Goal: Task Accomplishment & Management: Use online tool/utility

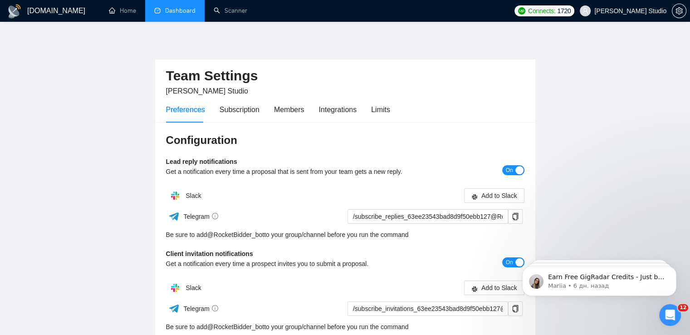
click at [176, 12] on link "Dashboard" at bounding box center [174, 11] width 41 height 8
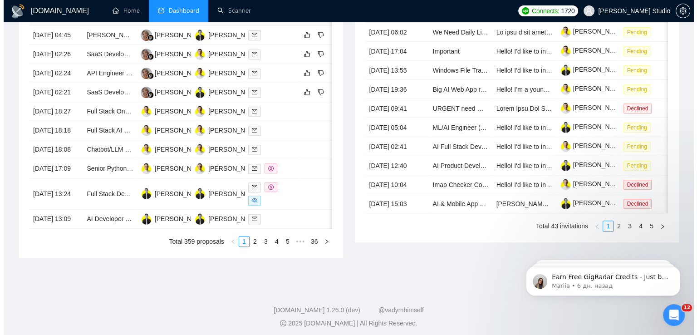
scroll to position [409, 0]
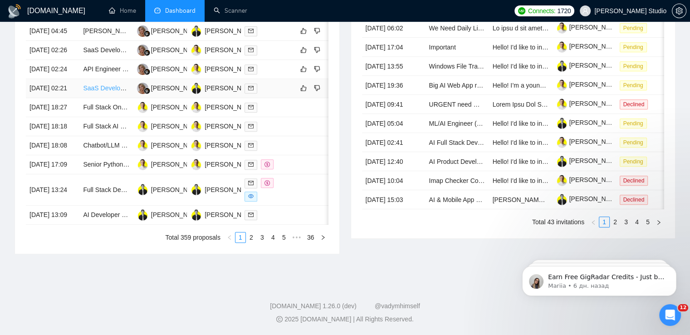
click at [113, 92] on link "SaaS Development for Subscription Model with API Integration" at bounding box center [171, 87] width 176 height 7
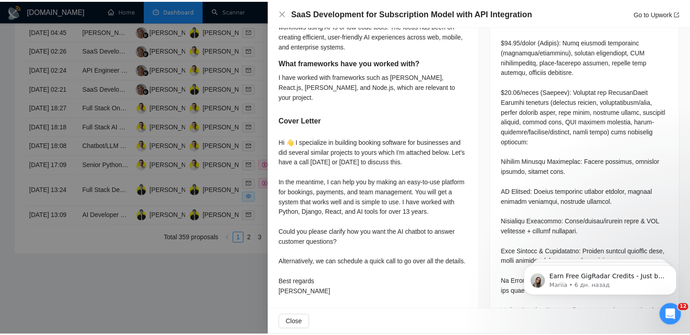
scroll to position [545, 0]
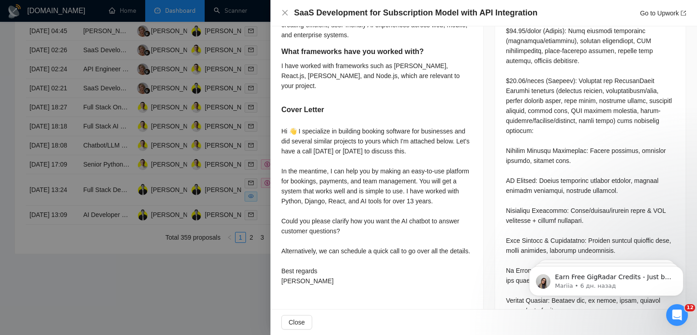
click at [42, 186] on div at bounding box center [348, 167] width 697 height 335
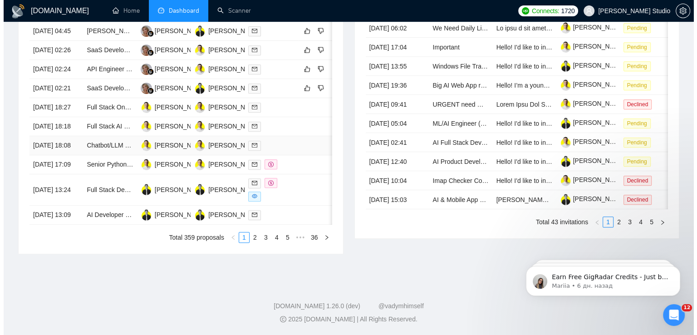
scroll to position [363, 0]
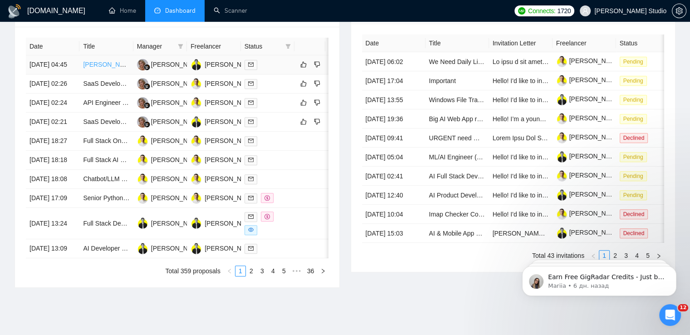
click at [102, 68] on link "[PERSON_NAME] Developer Needed for AI Website Enhancement - [URL]" at bounding box center [188, 64] width 211 height 7
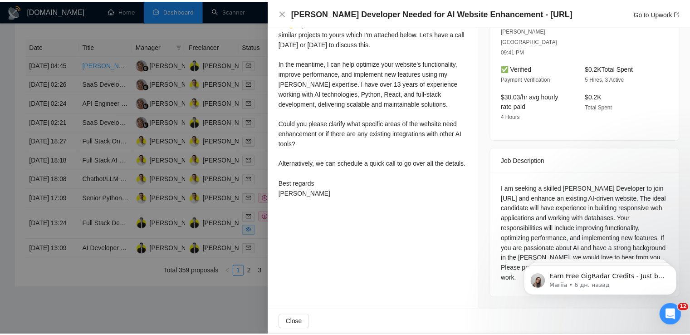
scroll to position [238, 0]
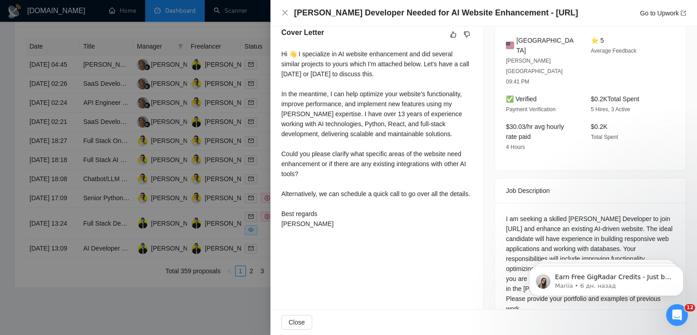
click at [180, 38] on div at bounding box center [348, 167] width 697 height 335
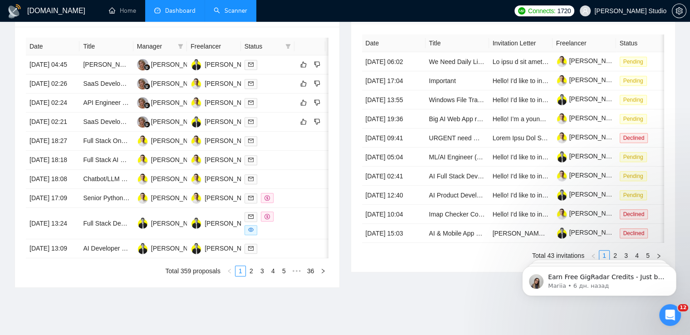
click at [238, 9] on link "Scanner" at bounding box center [231, 11] width 34 height 8
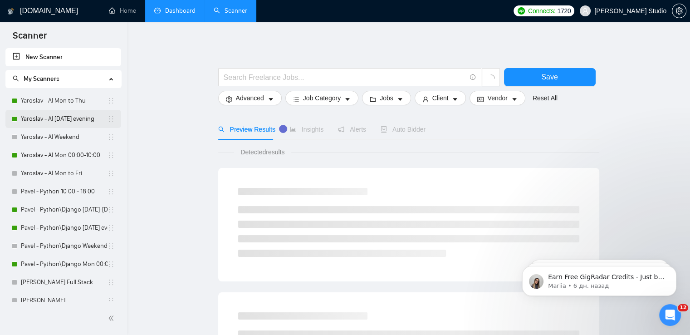
click at [55, 103] on link "Yaroslav - AI Mon to Thu" at bounding box center [64, 101] width 87 height 18
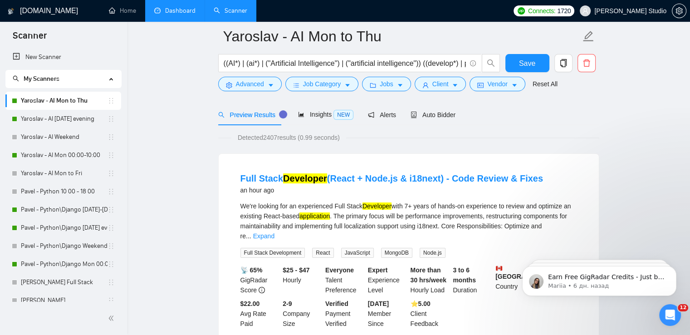
scroll to position [45, 0]
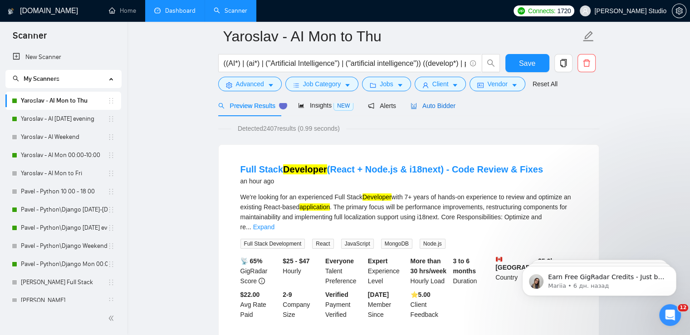
click at [444, 107] on span "Auto Bidder" at bounding box center [433, 105] width 45 height 7
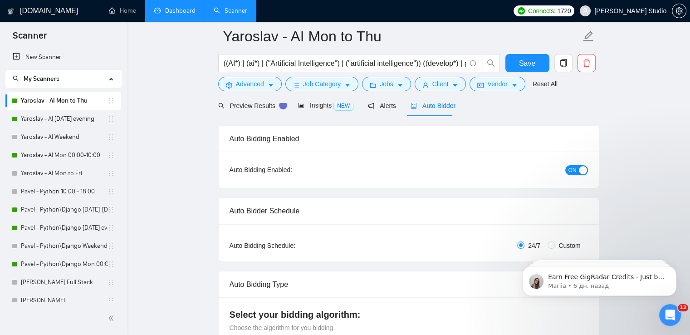
radio input "false"
radio input "true"
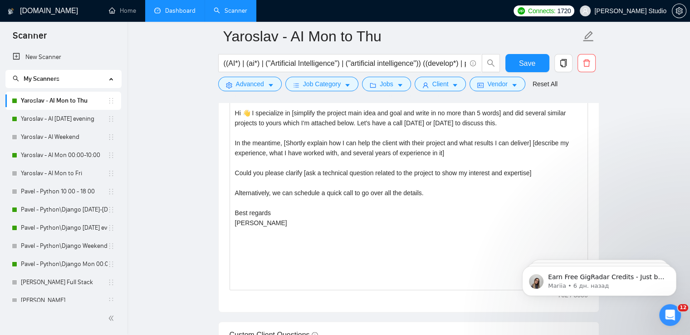
scroll to position [1180, 0]
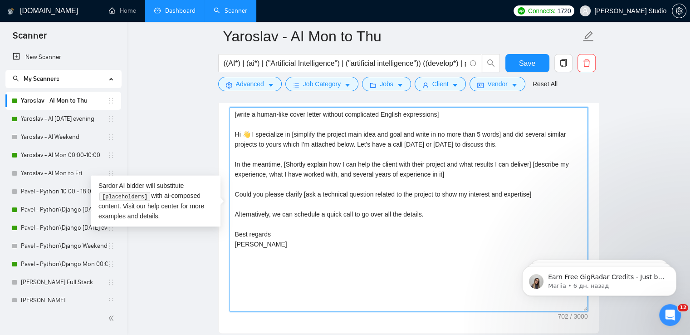
drag, startPoint x: 439, startPoint y: 173, endPoint x: 336, endPoint y: 175, distance: 102.6
click at [336, 175] on textarea "[write a human-like cover letter without complicated English expressions] Hi 👋 …" at bounding box center [409, 209] width 359 height 204
type textarea "[write a human-like cover letter without complicated English expressions] Hi 👋 …"
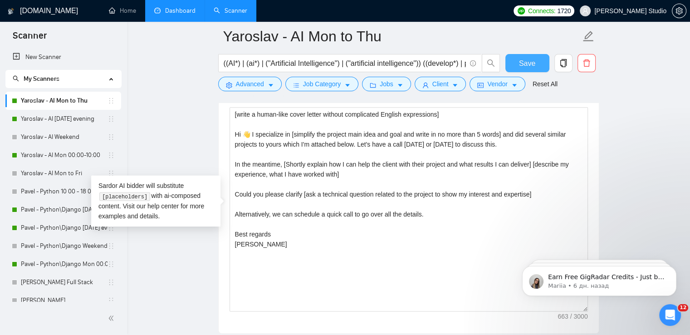
click at [527, 66] on span "Save" at bounding box center [527, 63] width 16 height 11
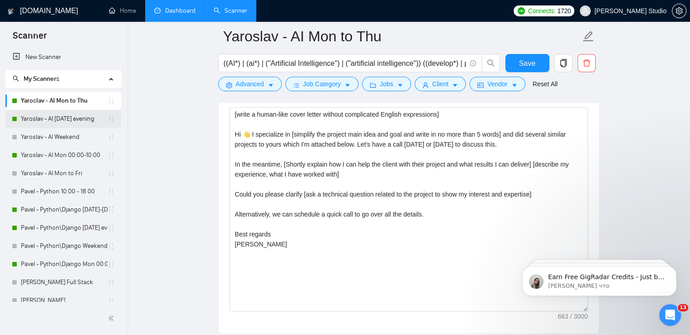
click at [56, 118] on link "Yaroslav - AI [DATE] evening" at bounding box center [64, 119] width 87 height 18
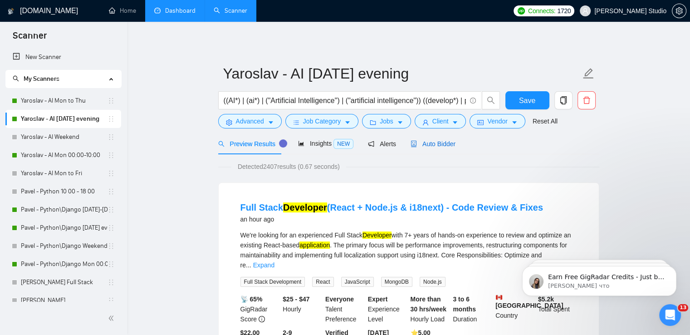
click at [438, 143] on span "Auto Bidder" at bounding box center [433, 143] width 45 height 7
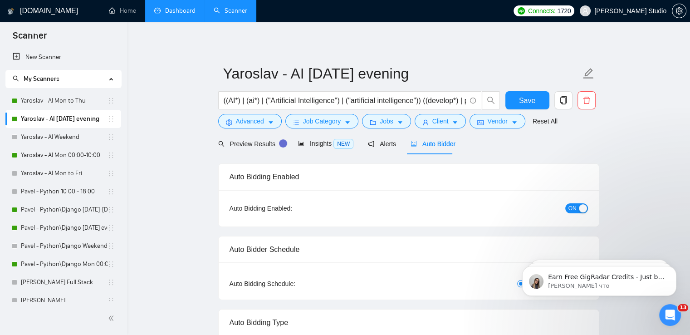
radio input "false"
radio input "true"
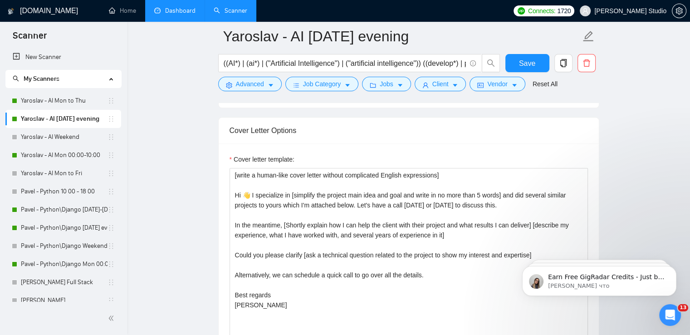
scroll to position [1180, 0]
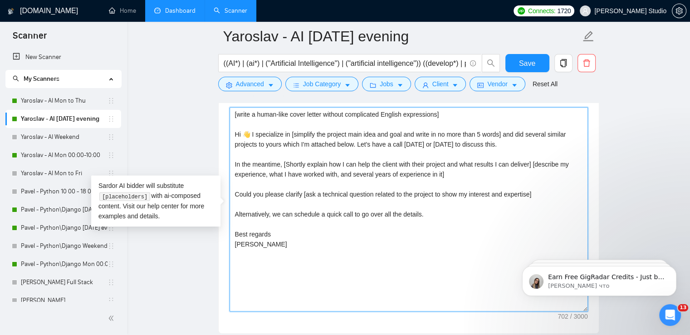
drag, startPoint x: 439, startPoint y: 171, endPoint x: 336, endPoint y: 175, distance: 102.2
click at [336, 175] on textarea "[write a human-like cover letter without complicated English expressions] Hi 👋 …" at bounding box center [409, 209] width 359 height 204
type textarea "[write a human-like cover letter without complicated English expressions] Hi 👋 …"
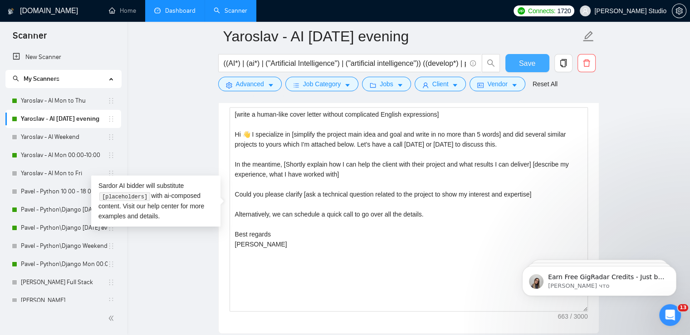
click at [529, 64] on span "Save" at bounding box center [527, 63] width 16 height 11
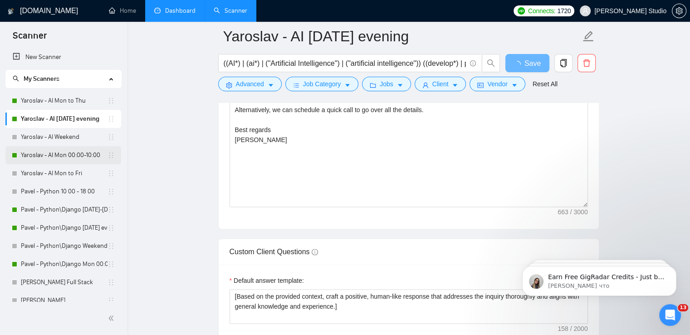
click at [49, 156] on link "Yaroslav - AI Mon 00:00-10:00" at bounding box center [64, 155] width 87 height 18
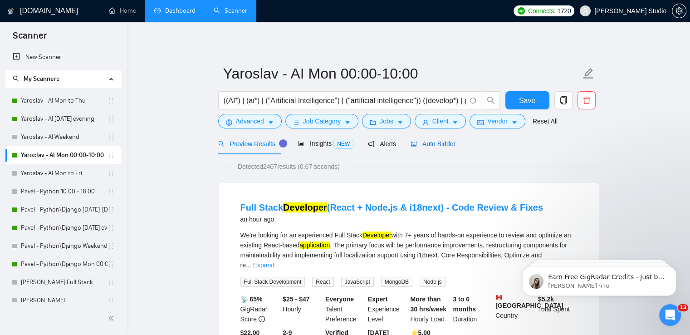
click at [450, 144] on span "Auto Bidder" at bounding box center [433, 143] width 45 height 7
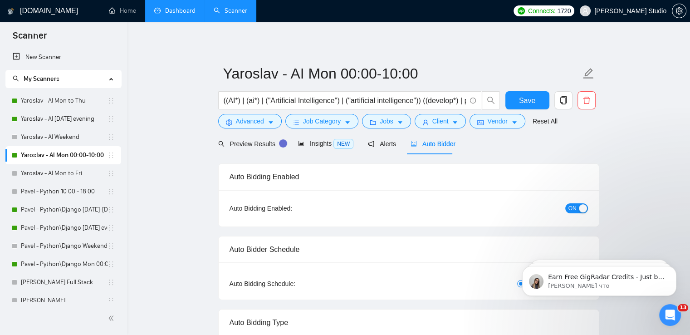
radio input "false"
radio input "true"
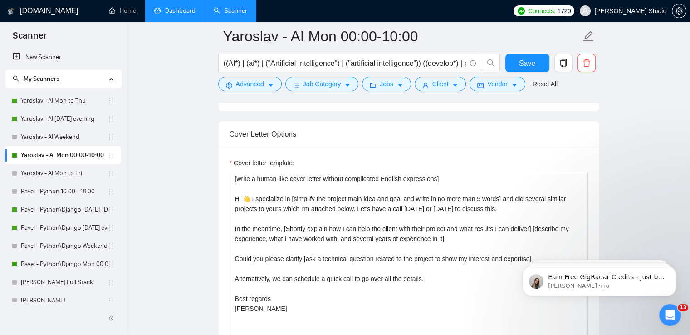
scroll to position [1180, 0]
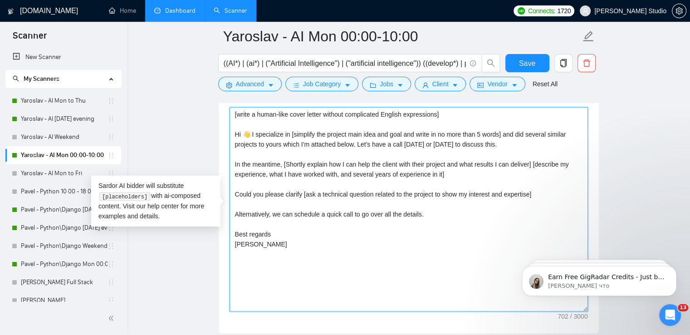
drag, startPoint x: 439, startPoint y: 174, endPoint x: 336, endPoint y: 175, distance: 103.1
click at [336, 175] on textarea "[write a human-like cover letter without complicated English expressions] Hi 👋 …" at bounding box center [409, 209] width 359 height 204
type textarea "[write a human-like cover letter without complicated English expressions] Hi 👋 …"
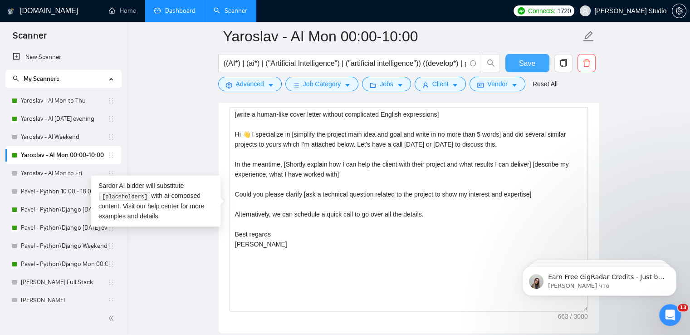
click at [538, 59] on button "Save" at bounding box center [528, 63] width 44 height 18
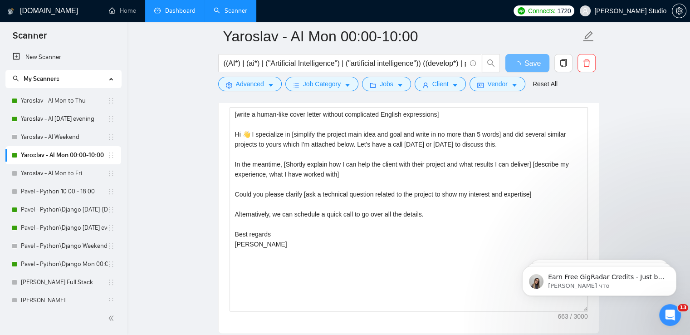
click at [170, 15] on link "Dashboard" at bounding box center [174, 11] width 41 height 8
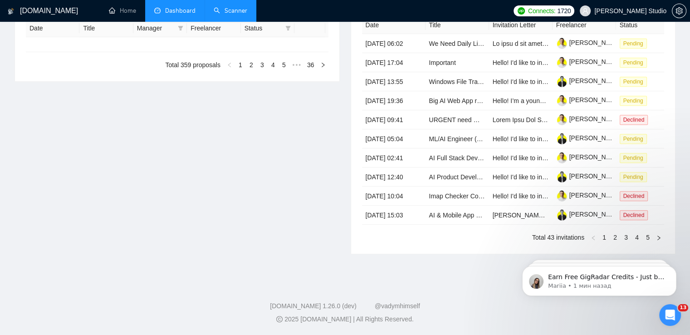
type input "[DATE]"
